Goal: Task Accomplishment & Management: Manage account settings

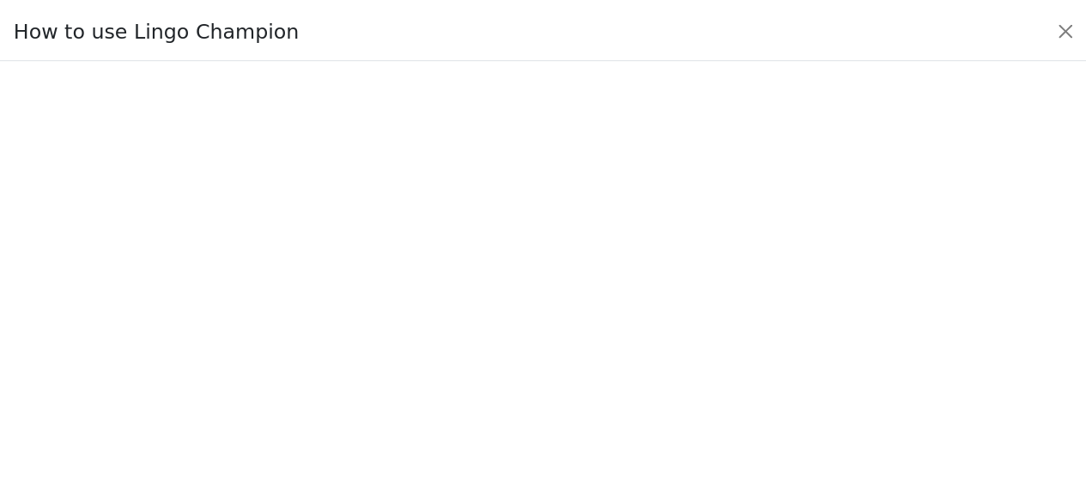
scroll to position [115, 0]
click at [1085, 24] on button "Close" at bounding box center [1077, 28] width 27 height 27
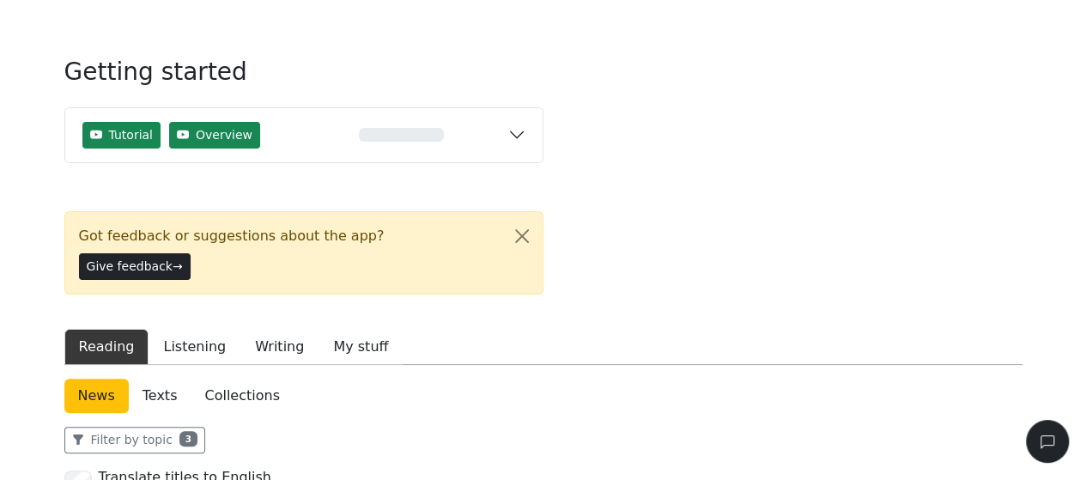
scroll to position [86, 0]
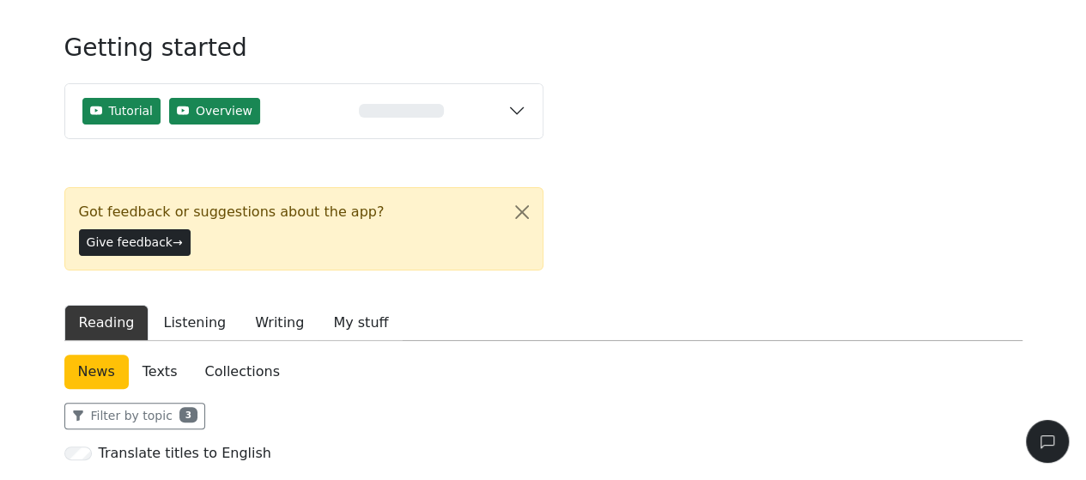
click at [121, 305] on button "Reading" at bounding box center [106, 323] width 85 height 36
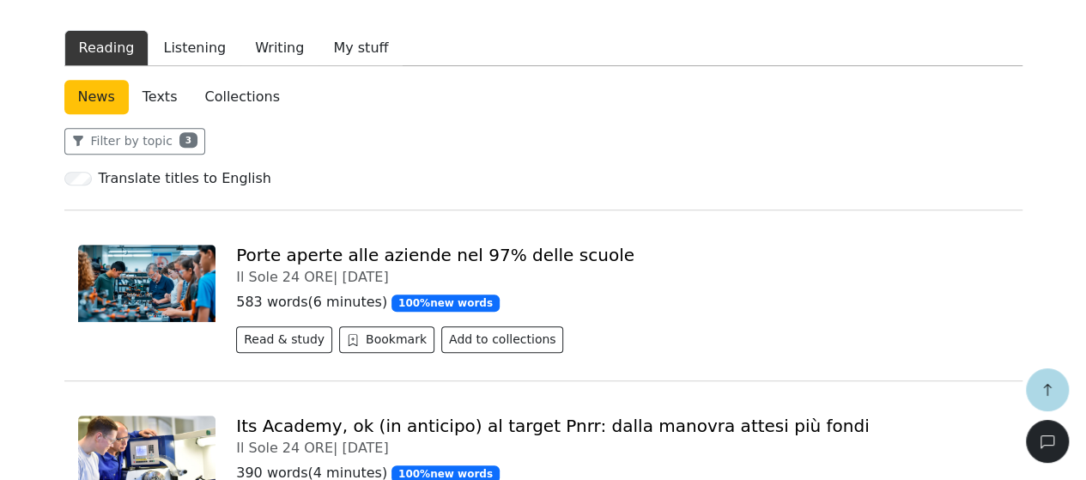
scroll to position [0, 0]
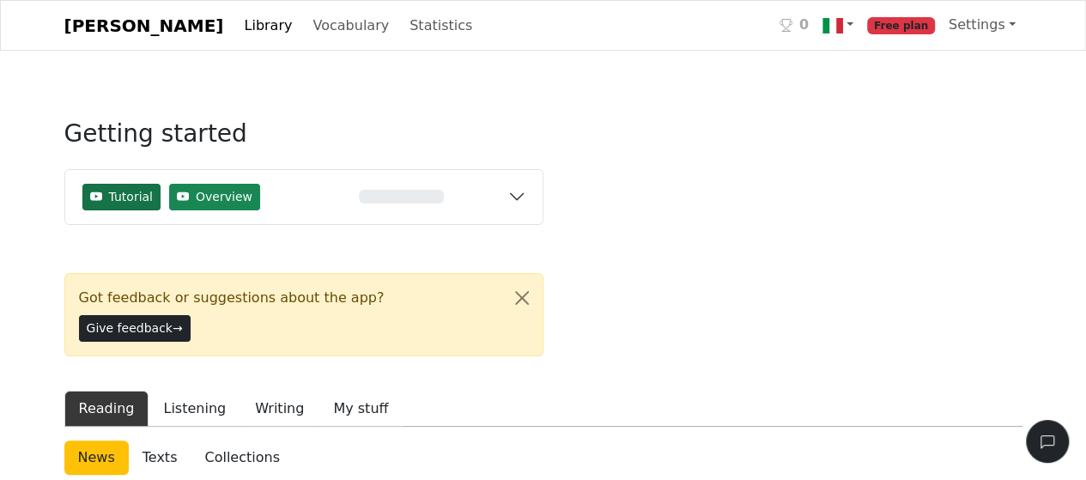
click at [123, 192] on span "Tutorial" at bounding box center [131, 197] width 44 height 18
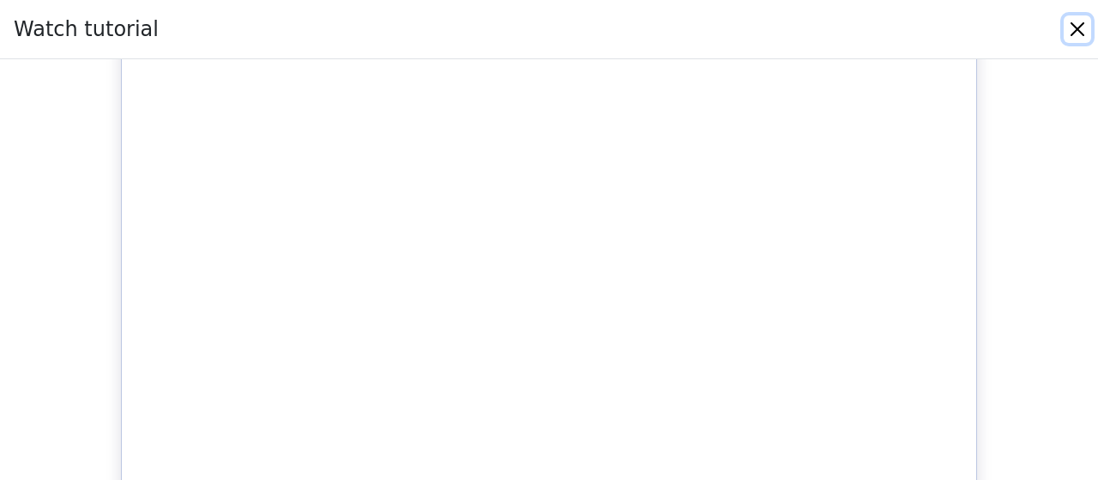
click at [1080, 27] on button "Close" at bounding box center [1077, 28] width 27 height 27
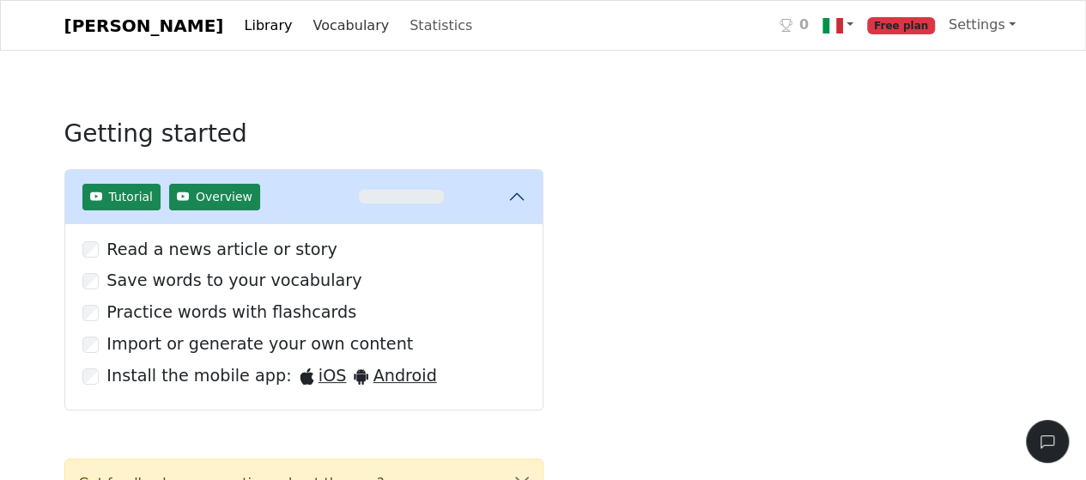
click at [320, 27] on link "Vocabulary" at bounding box center [350, 26] width 90 height 34
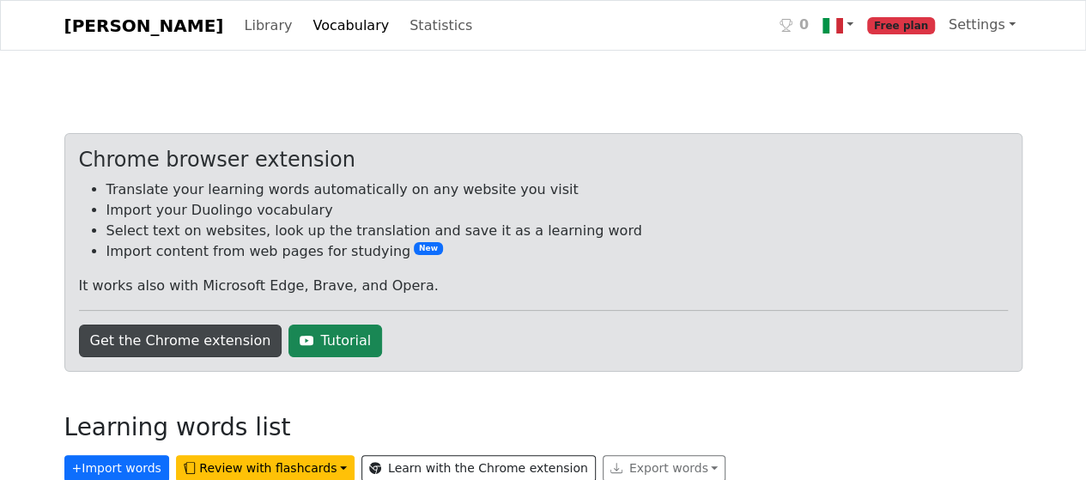
click at [191, 336] on link "Get the Chrome extension" at bounding box center [180, 340] width 203 height 33
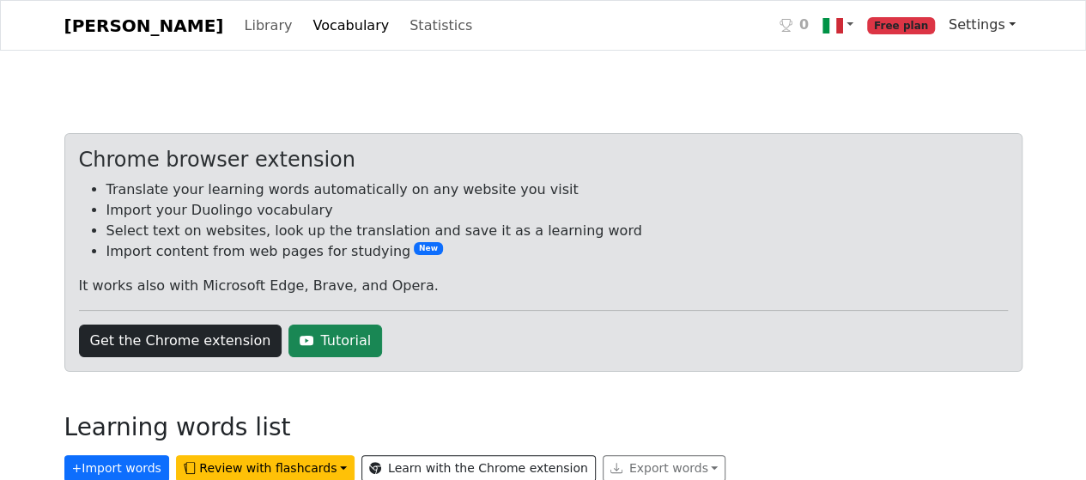
click at [984, 21] on link "Settings" at bounding box center [981, 25] width 81 height 34
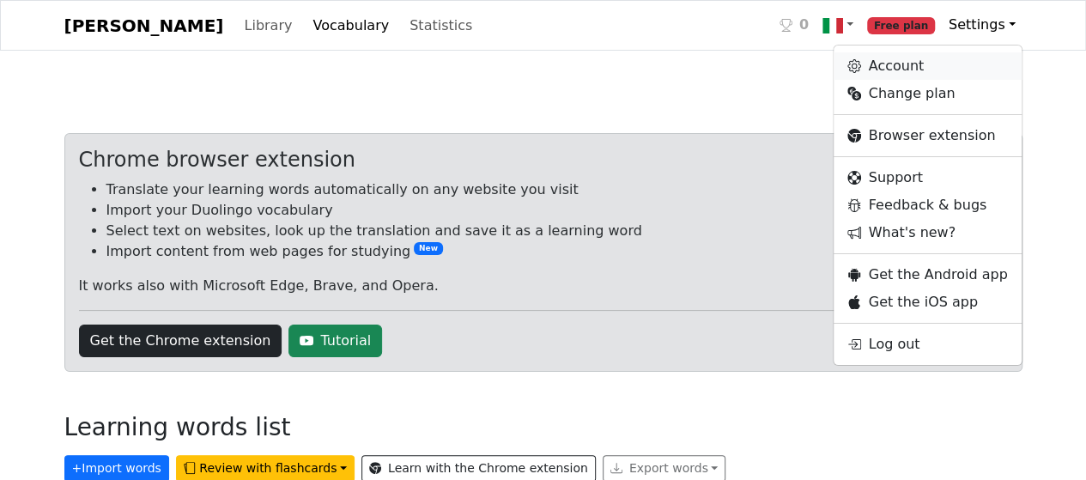
click at [923, 69] on link "Account" at bounding box center [926, 65] width 187 height 27
select select "**********"
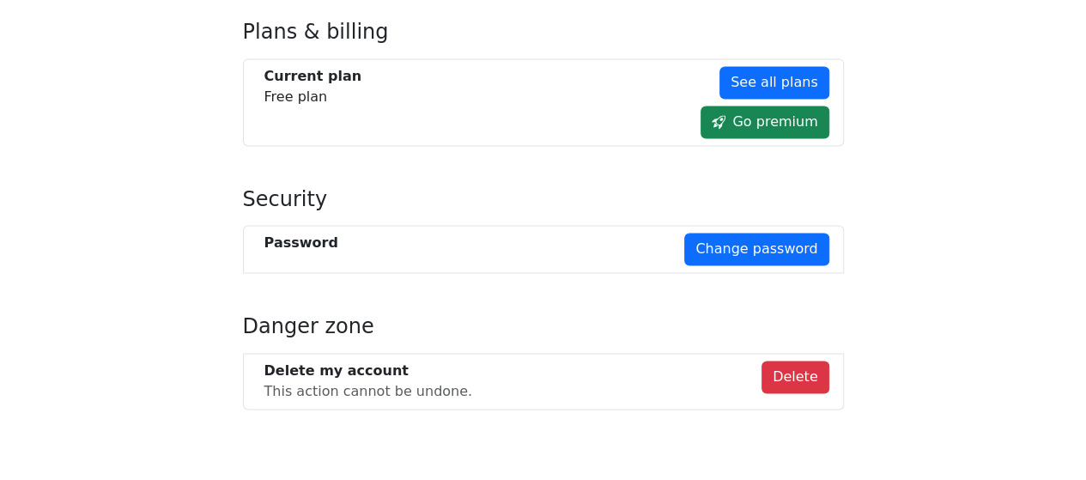
scroll to position [1217, 0]
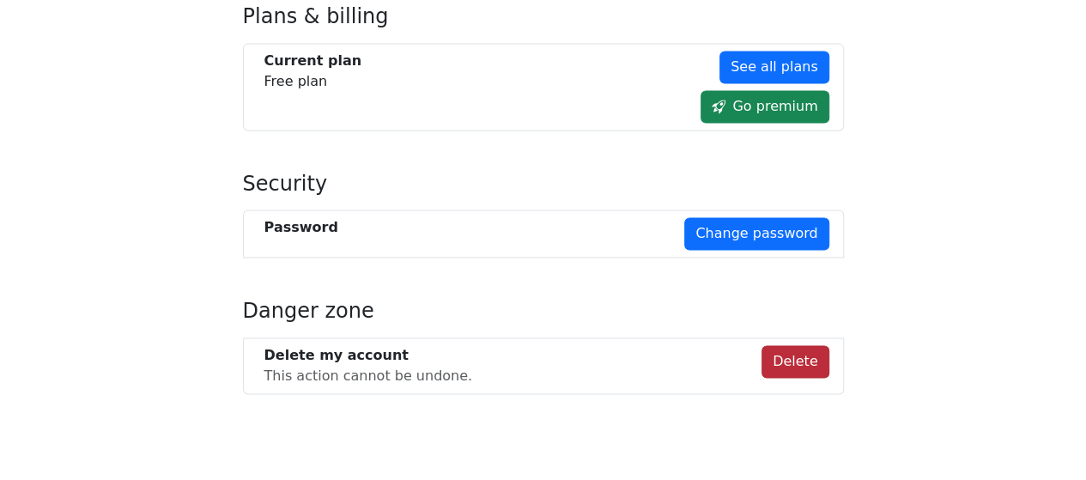
click at [801, 349] on button "Delete" at bounding box center [795, 361] width 68 height 33
